Goal: Information Seeking & Learning: Learn about a topic

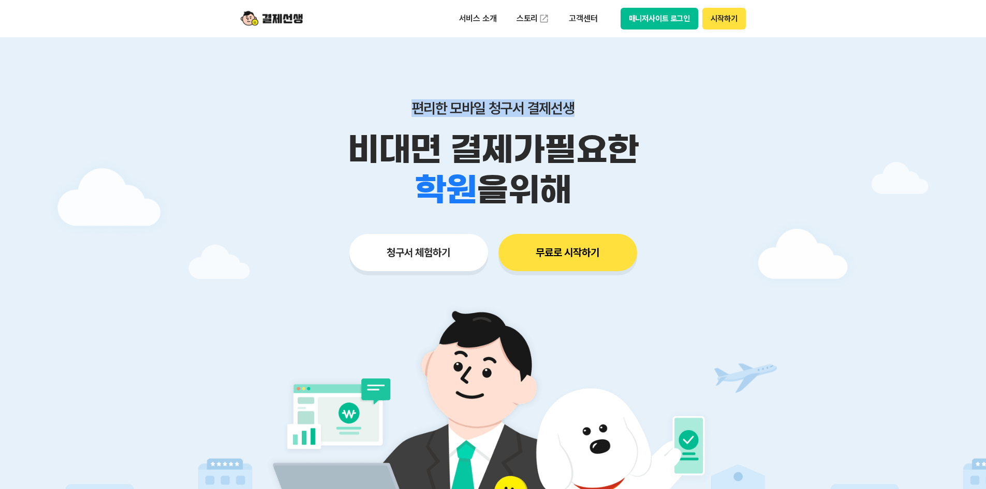
click at [308, 118] on div "편리한 모바일 청구서 결제선생 비대면 결제가 필요한 학원 공부방 호텔 쇼핑몰 병원 배달 보험사 항공사 골프장 을 위해" at bounding box center [493, 154] width 530 height 111
click at [556, 103] on p "편리한 모바일 청구서 결제선생" at bounding box center [493, 108] width 530 height 18
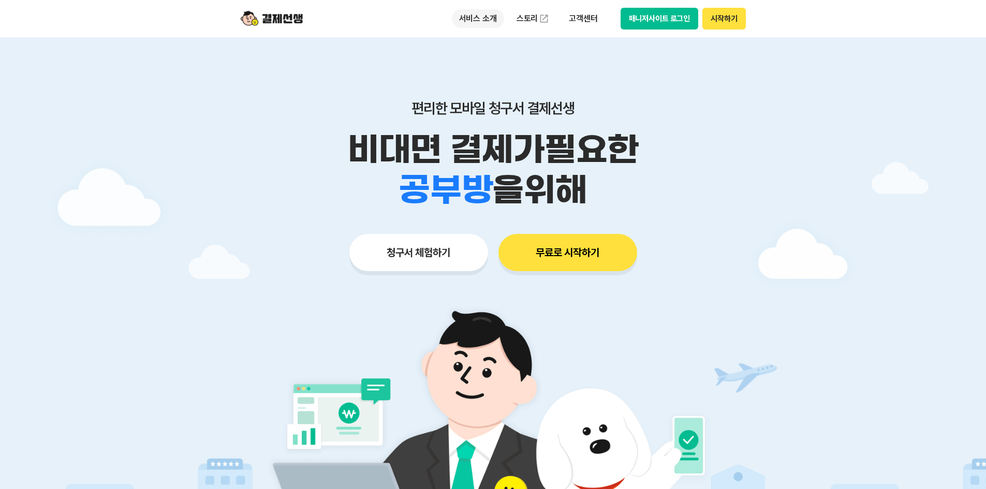
click at [468, 23] on p "서비스 소개" at bounding box center [478, 18] width 52 height 19
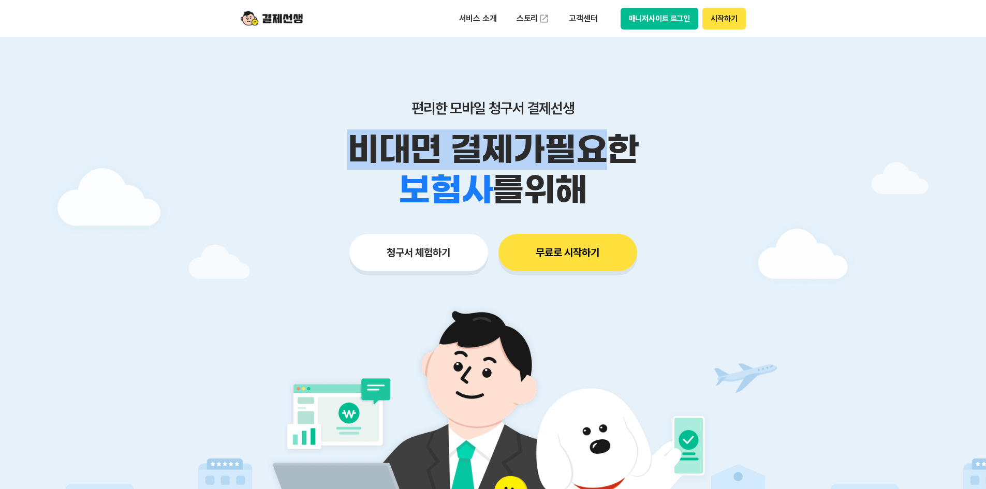
click at [623, 116] on div "편리한 모바일 청구서 결제선생 비대면 결제가 필요한 학원 공부방 호텔 쇼핑몰 병원 배달 보험사 항공사 골프장 를 위해" at bounding box center [493, 154] width 530 height 111
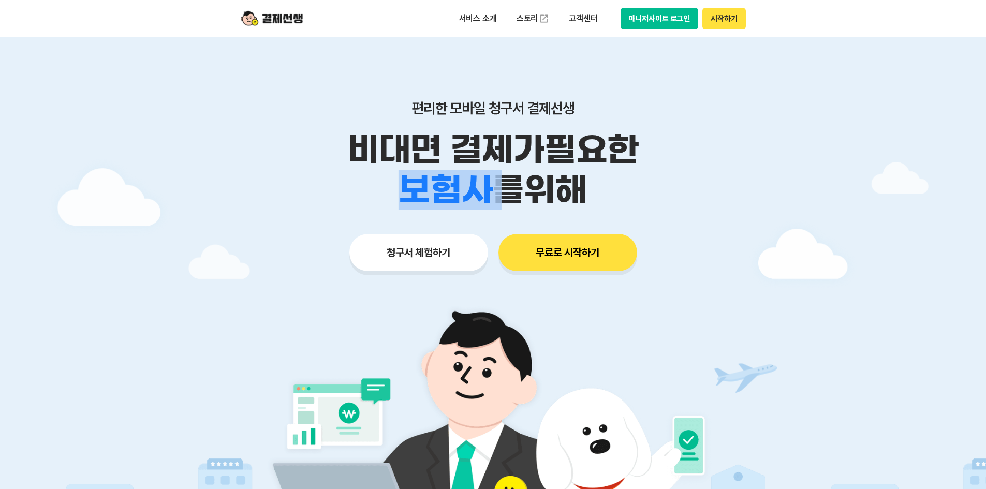
drag, startPoint x: 656, startPoint y: 159, endPoint x: 456, endPoint y: 151, distance: 200.4
click at [399, 150] on div "비대면 결제가 필요한 학원 공부방 호텔 쇼핑몰 병원 배달 보험사 항공사 골프장 를 위해" at bounding box center [493, 169] width 530 height 81
click at [755, 188] on div "학원 공부방 호텔 쇼핑몰 병원 배달 보험사 항공사 골프장 를 위해" at bounding box center [493, 190] width 530 height 40
drag, startPoint x: 589, startPoint y: 195, endPoint x: 428, endPoint y: 145, distance: 168.4
click at [328, 137] on div "비대면 결제가 필요한 학원 공부방 호텔 쇼핑몰 병원 배달 보험사 항공사 골프장 을 위해" at bounding box center [493, 169] width 530 height 81
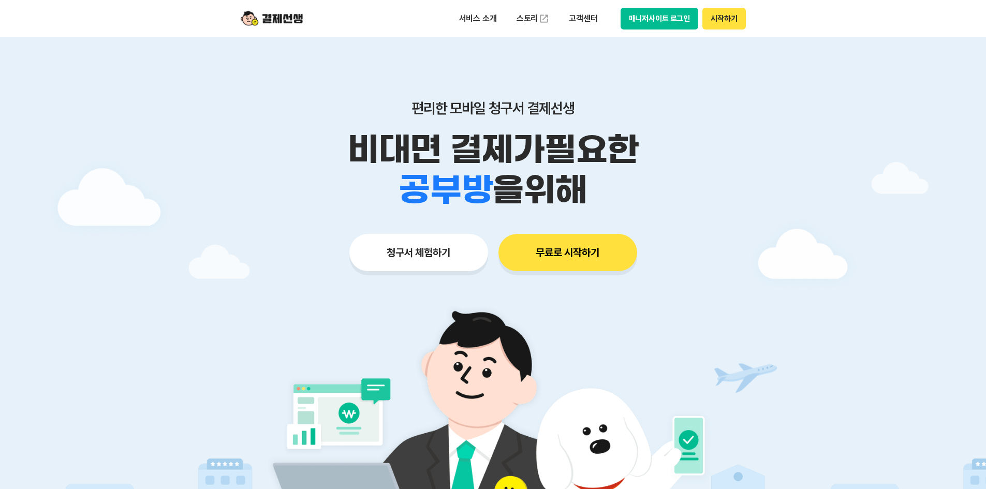
click at [657, 156] on p "비대면 결제가 필요한" at bounding box center [493, 149] width 530 height 40
drag, startPoint x: 594, startPoint y: 184, endPoint x: 338, endPoint y: 158, distance: 257.5
click at [338, 158] on div "비대면 결제가 필요한 학원 공부방 호텔 쇼핑몰 병원 배달 보험사 항공사 골프장 을 위해" at bounding box center [493, 169] width 530 height 81
click at [649, 169] on p "비대면 결제가 필요한" at bounding box center [493, 149] width 530 height 40
drag, startPoint x: 599, startPoint y: 184, endPoint x: 480, endPoint y: 176, distance: 119.2
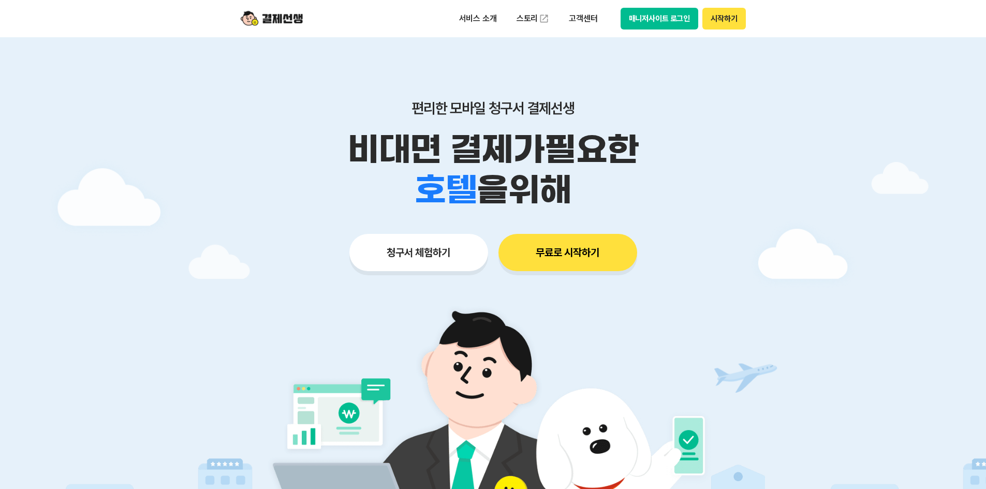
click at [475, 179] on div "학원 공부방 호텔 쇼핑몰 병원 배달 보험사 항공사 골프장 을 위해" at bounding box center [493, 190] width 530 height 40
click at [568, 179] on span "을 위해" at bounding box center [524, 190] width 94 height 40
drag, startPoint x: 566, startPoint y: 179, endPoint x: 497, endPoint y: 182, distance: 68.3
click at [497, 182] on span "을 위해" at bounding box center [524, 190] width 94 height 40
click at [581, 186] on div "학원 공부방 호텔 쇼핑몰 병원 배달 보험사 항공사 골프장 을 위해" at bounding box center [493, 190] width 530 height 40
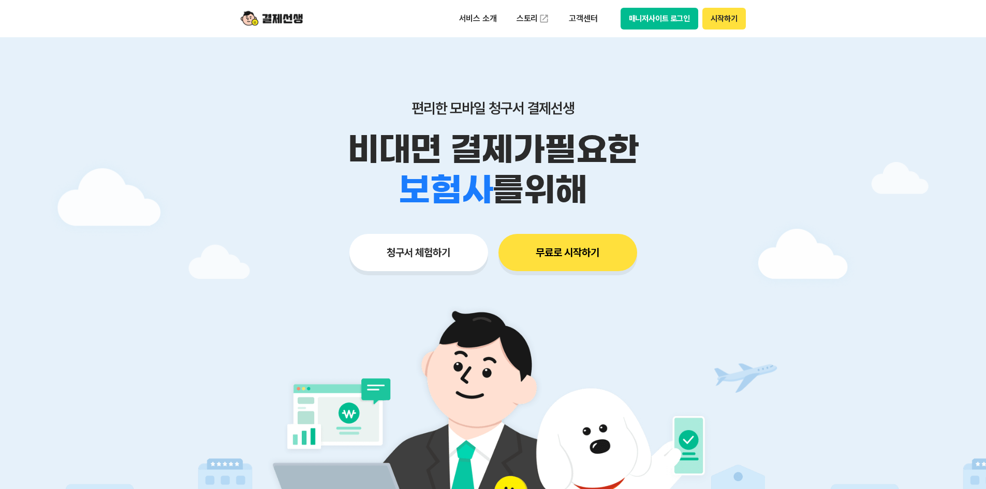
drag, startPoint x: 574, startPoint y: 191, endPoint x: 301, endPoint y: 132, distance: 279.4
click at [302, 133] on div "비대면 결제가 필요한 학원 공부방 호텔 쇼핑몰 병원 배달 보험사 항공사 골프장 를 위해" at bounding box center [493, 169] width 530 height 81
click at [696, 138] on p "비대면 결제가 필요한" at bounding box center [493, 149] width 530 height 40
drag, startPoint x: 581, startPoint y: 190, endPoint x: 459, endPoint y: 115, distance: 142.4
click at [305, 74] on div "편리한 모바일 청구서 결제선생 비대면 결제가 필요한 학원 공부방 호텔 쇼핑몰 병원 배달 보험사 항공사 골프장 를 위해 청구서 체험하기 무료로 …" at bounding box center [493, 165] width 530 height 256
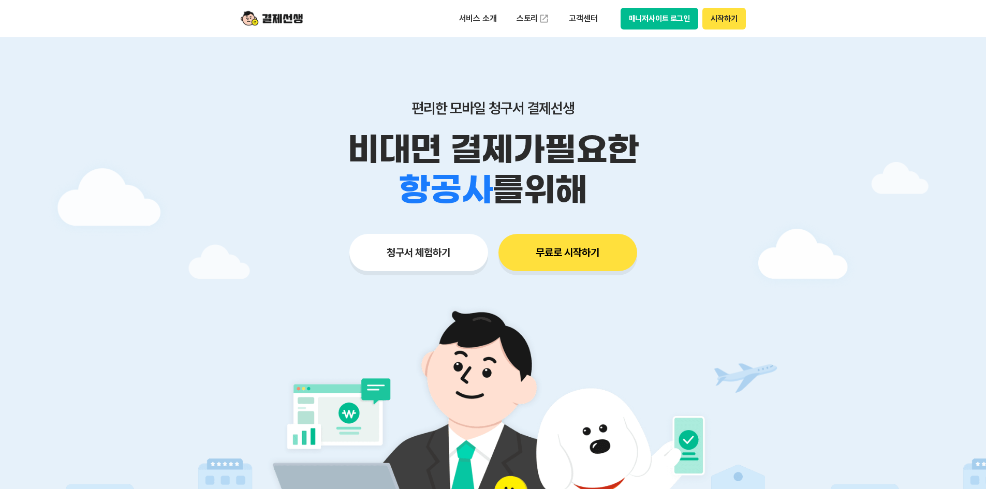
click at [714, 159] on p "비대면 결제가 필요한" at bounding box center [493, 149] width 530 height 40
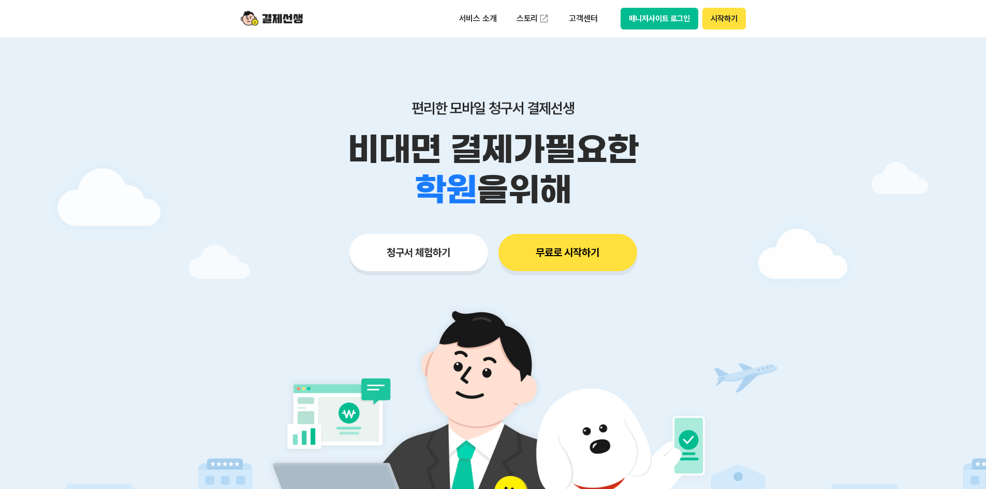
drag, startPoint x: 682, startPoint y: 187, endPoint x: 335, endPoint y: 62, distance: 368.4
click at [341, 81] on div "편리한 모바일 청구서 결제선생 비대면 결제가 필요한 학원 공부방 호텔 쇼핑몰 병원 배달 보험사 항공사 골프장 을 위해 청구서 체험하기 무료로 …" at bounding box center [493, 165] width 530 height 256
click at [796, 159] on div at bounding box center [493, 310] width 986 height 546
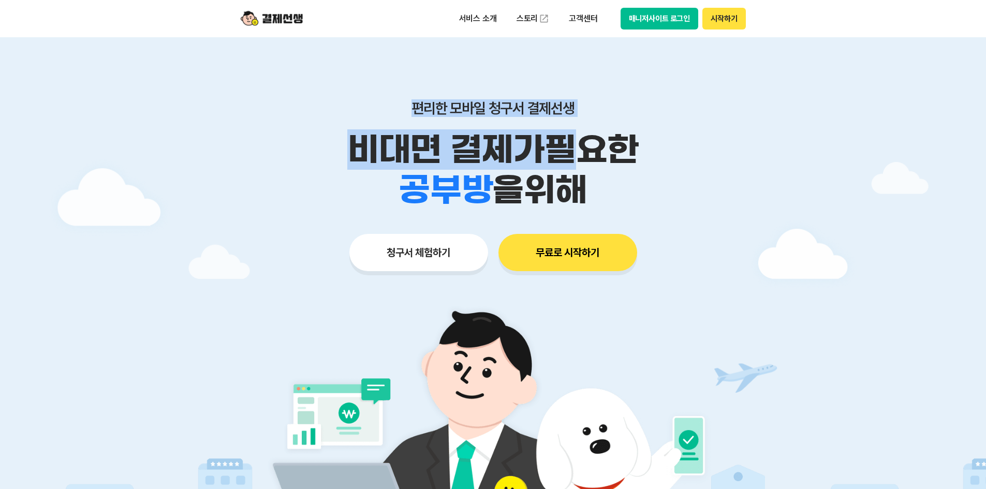
drag, startPoint x: 575, startPoint y: 166, endPoint x: 720, endPoint y: 159, distance: 145.0
click at [380, 112] on div "편리한 모바일 청구서 결제선생 비대면 결제가 필요한 학원 공부방 호텔 쇼핑몰 병원 배달 보험사 항공사 골프장 을 위해" at bounding box center [493, 154] width 530 height 111
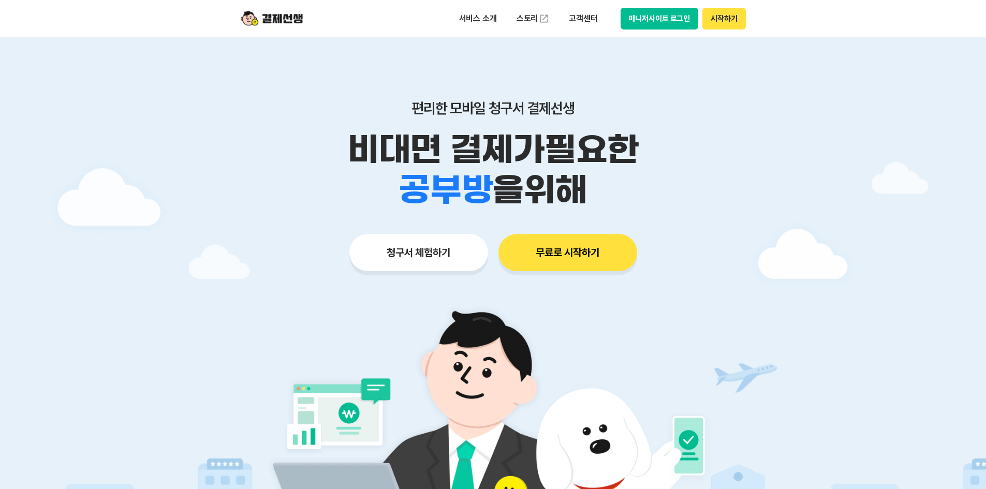
drag, startPoint x: 720, startPoint y: 159, endPoint x: 684, endPoint y: 167, distance: 36.5
click at [721, 160] on p "비대면 결제가 필요한" at bounding box center [493, 149] width 530 height 40
drag, startPoint x: 622, startPoint y: 184, endPoint x: 478, endPoint y: 108, distance: 163.2
click at [298, 77] on div "편리한 모바일 청구서 결제선생 비대면 결제가 필요한 학원 공부방 호텔 쇼핑몰 병원 배달 보험사 항공사 골프장 을 위해 청구서 체험하기 무료로 …" at bounding box center [493, 165] width 530 height 256
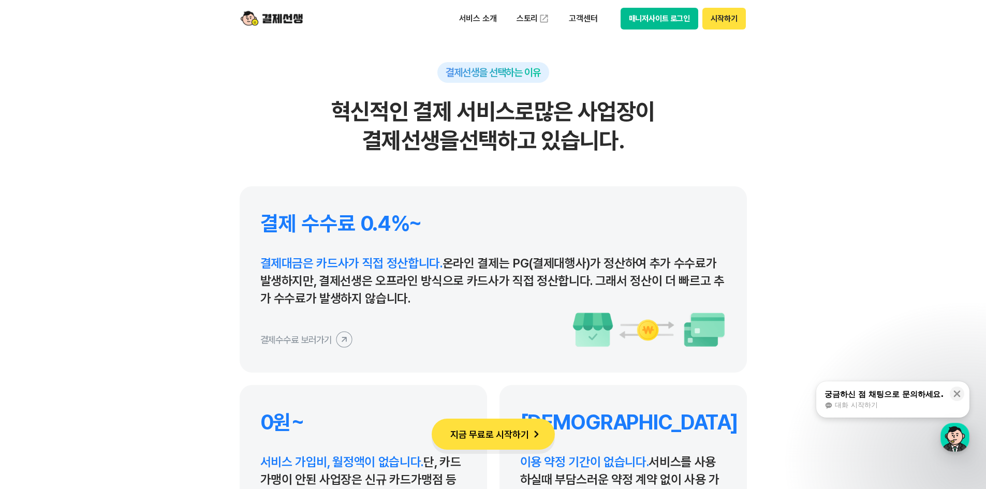
scroll to position [4708, 0]
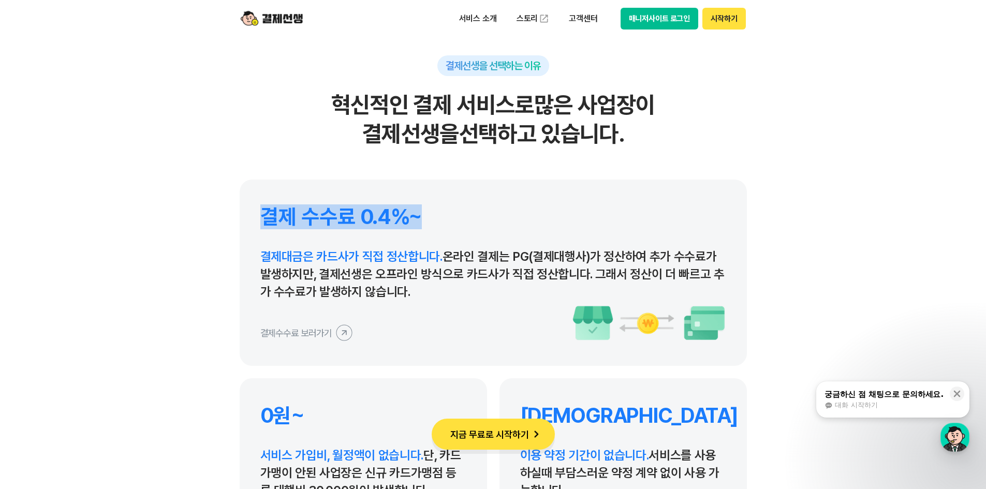
drag, startPoint x: 264, startPoint y: 223, endPoint x: 436, endPoint y: 217, distance: 171.9
click at [436, 217] on h4 "결제 수수료 0.4%~" at bounding box center [493, 216] width 466 height 25
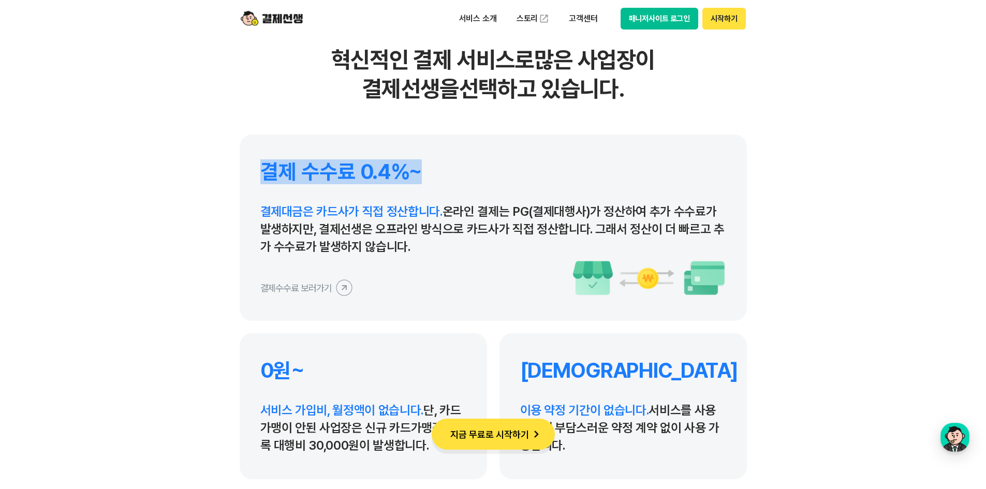
scroll to position [4760, 0]
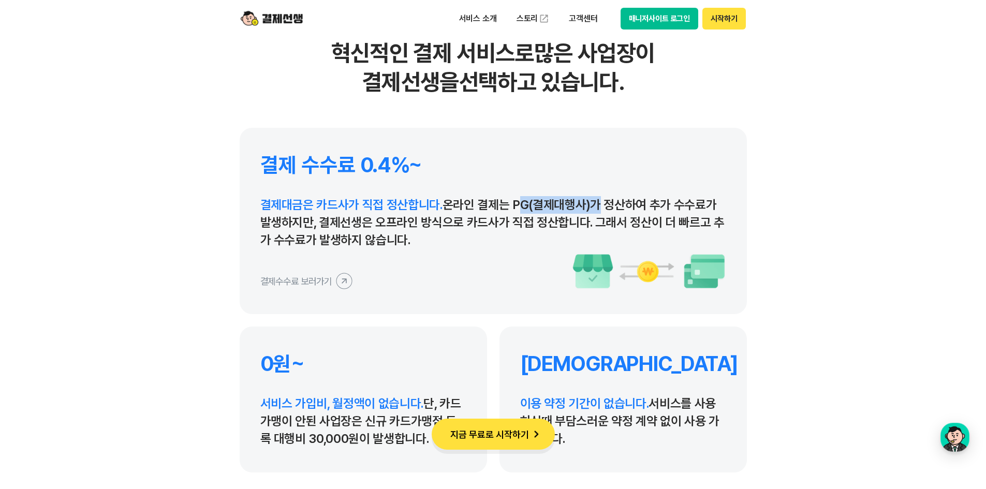
drag, startPoint x: 513, startPoint y: 204, endPoint x: 589, endPoint y: 207, distance: 76.1
click at [589, 207] on p "결제대금은 카드사가 직접 정산합니다. 온라인 결제는 PG(결제대행사)가 정산하여 추가 수수료가 발생하지만, 결제선생은 오프라인 방식으로 카드사…" at bounding box center [493, 222] width 466 height 53
click at [590, 207] on p "결제대금은 카드사가 직접 정산합니다. 온라인 결제는 PG(결제대행사)가 정산하여 추가 수수료가 발생하지만, 결제선생은 오프라인 방식으로 카드사…" at bounding box center [493, 222] width 466 height 53
drag, startPoint x: 590, startPoint y: 207, endPoint x: 510, endPoint y: 208, distance: 80.2
click at [510, 208] on p "결제대금은 카드사가 직접 정산합니다. 온라인 결제는 PG(결제대행사)가 정산하여 추가 수수료가 발생하지만, 결제선생은 오프라인 방식으로 카드사…" at bounding box center [493, 222] width 466 height 53
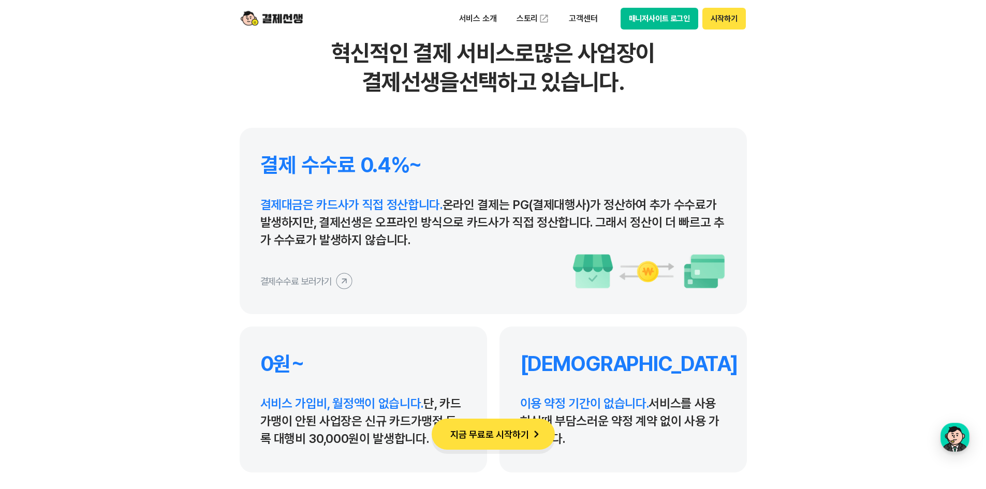
click at [591, 212] on p "결제대금은 카드사가 직접 정산합니다. 온라인 결제는 PG(결제대행사)가 정산하여 추가 수수료가 발생하지만, 결제선생은 오프라인 방식으로 카드사…" at bounding box center [493, 222] width 466 height 53
drag, startPoint x: 591, startPoint y: 206, endPoint x: 509, endPoint y: 205, distance: 82.3
click at [509, 205] on p "결제대금은 카드사가 직접 정산합니다. 온라인 결제는 PG(결제대행사)가 정산하여 추가 수수료가 발생하지만, 결제선생은 오프라인 방식으로 카드사…" at bounding box center [493, 222] width 466 height 53
drag, startPoint x: 318, startPoint y: 205, endPoint x: 406, endPoint y: 207, distance: 88.0
click at [406, 207] on span "결제대금은 카드사가 직접 정산합니다." at bounding box center [351, 204] width 182 height 15
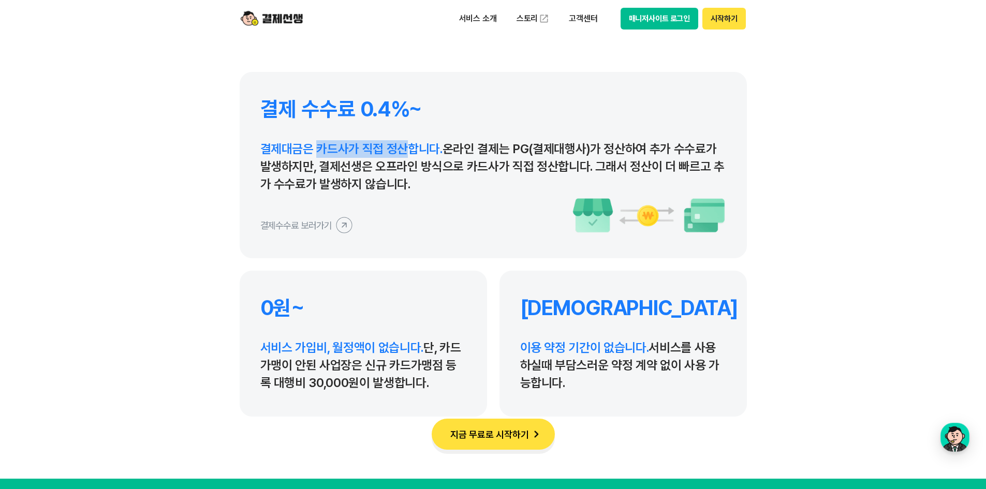
scroll to position [4864, 0]
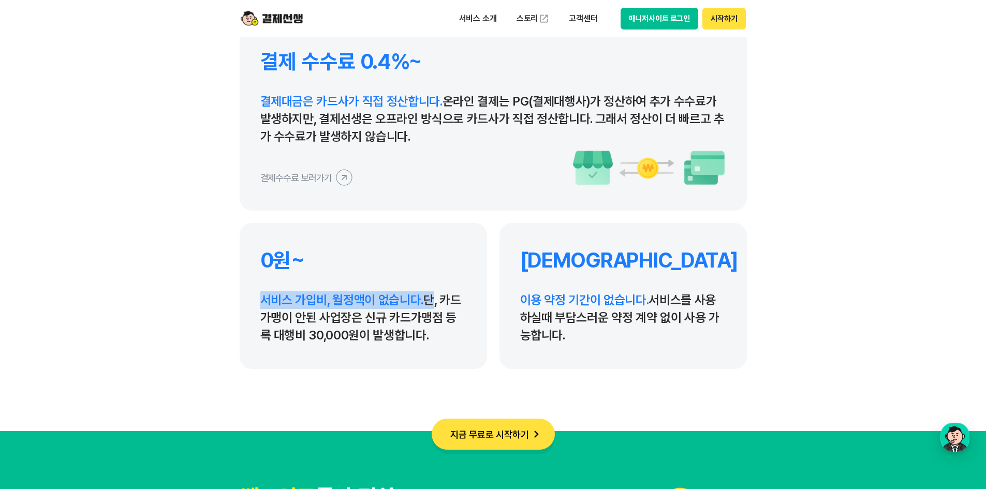
drag, startPoint x: 263, startPoint y: 304, endPoint x: 424, endPoint y: 305, distance: 160.9
click at [424, 305] on p "서비스 가입비, 월정액이 없습니다. 단, 카드가맹이 안된 사업장은 신규 카드가맹점 등록 대행비 30,000원이 발생합니다." at bounding box center [363, 317] width 206 height 53
click at [426, 366] on section "결제선생을 선택하는 이유 혁신적인 결제 서비스로 많은 사업장이 결제선생을 선택하고 있습니다. 결제 수수료 0.4%~ 결제대금은 카드사가 직접 …" at bounding box center [493, 98] width 986 height 665
drag, startPoint x: 427, startPoint y: 347, endPoint x: 394, endPoint y: 332, distance: 36.6
click at [426, 347] on div "0원~ 서비스 가입비, 월정액이 없습니다. 단, 카드가맹이 안된 사업장은 신규 카드가맹점 등록 대행비 30,000원이 발생합니다." at bounding box center [363, 296] width 247 height 146
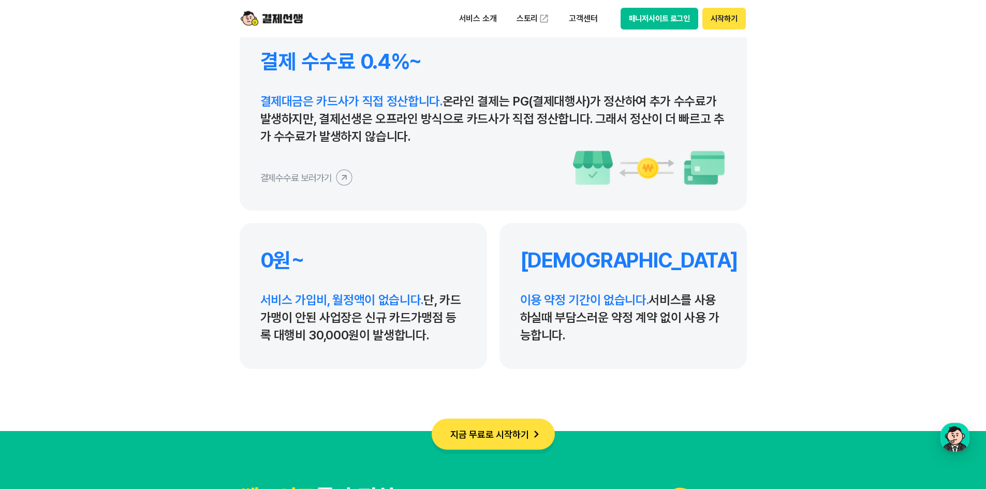
drag, startPoint x: 394, startPoint y: 332, endPoint x: 340, endPoint y: 292, distance: 67.0
click at [245, 274] on div "0원~ 서비스 가입비, 월정액이 없습니다. 단, 카드가맹이 안된 사업장은 신규 카드가맹점 등록 대행비 30,000원이 발생합니다." at bounding box center [363, 296] width 247 height 146
click at [453, 330] on p "서비스 가입비, 월정액이 없습니다. 단, 카드가맹이 안된 사업장은 신규 카드가맹점 등록 대행비 30,000원이 발생합니다." at bounding box center [363, 317] width 206 height 53
drag, startPoint x: 572, startPoint y: 337, endPoint x: 511, endPoint y: 248, distance: 108.4
click at [511, 248] on div "무약정 이용 약정 기간이 없습니다. 서비스를 사용하실때 부담스러운 약정 계약 없이 사용 가능합니다." at bounding box center [622, 296] width 247 height 146
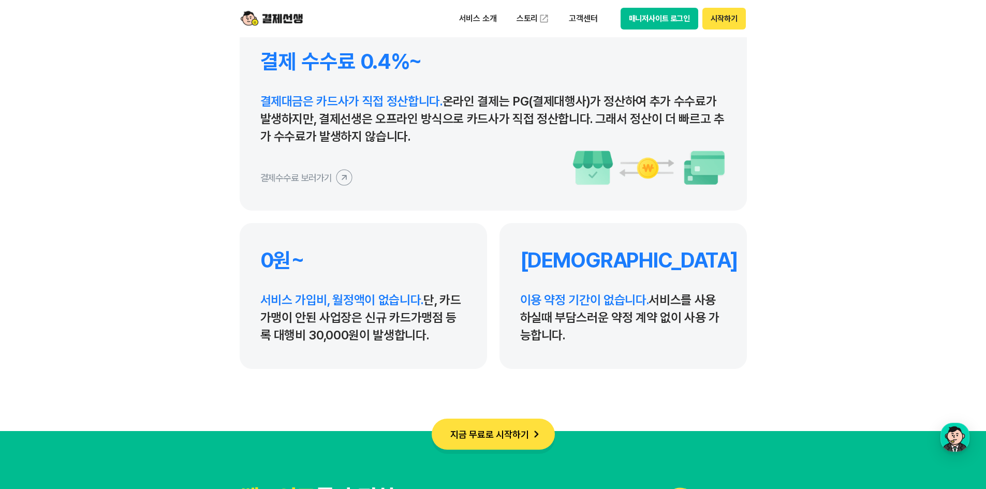
click at [581, 327] on p "이용 약정 기간이 없습니다. 서비스를 사용하실때 부담스러운 약정 계약 없이 사용 가능합니다." at bounding box center [623, 317] width 206 height 53
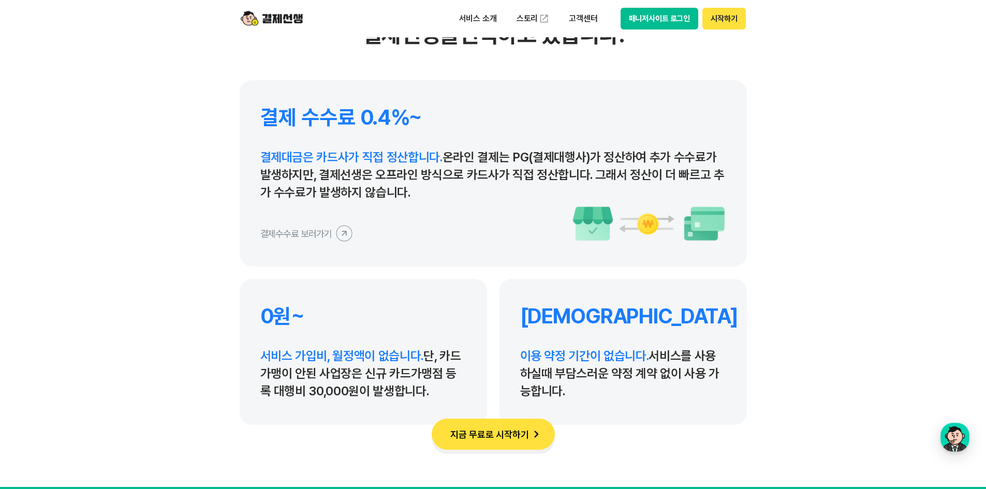
scroll to position [4812, 0]
